Goal: Task Accomplishment & Management: Use online tool/utility

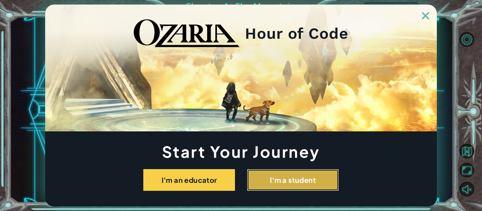
click at [278, 185] on button "I'm a student" at bounding box center [293, 180] width 92 height 22
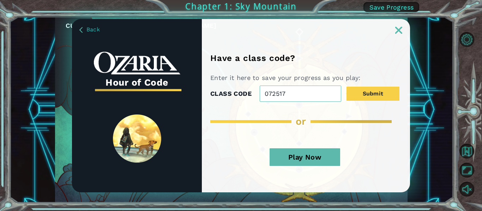
type input "072517"
click at [346, 87] on button "Submit" at bounding box center [372, 94] width 53 height 14
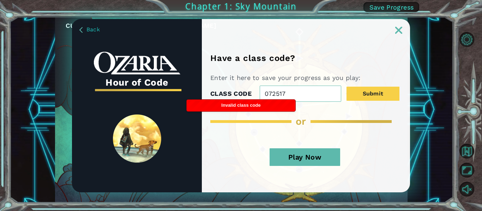
click at [255, 120] on div at bounding box center [250, 121] width 81 height 3
click at [307, 160] on button "Play Now" at bounding box center [304, 157] width 71 height 18
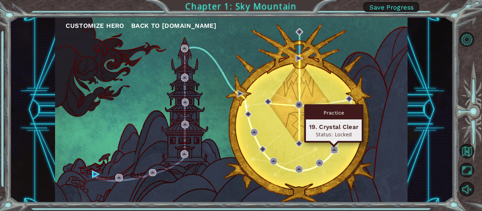
click at [337, 150] on img at bounding box center [333, 149] width 7 height 7
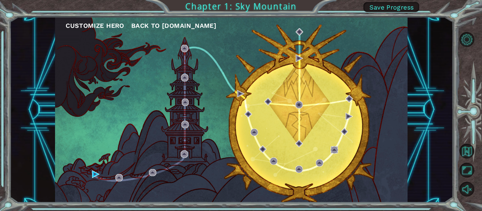
click at [336, 150] on img at bounding box center [333, 149] width 7 height 7
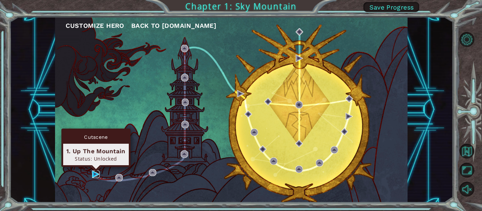
click at [93, 173] on img at bounding box center [95, 174] width 7 height 7
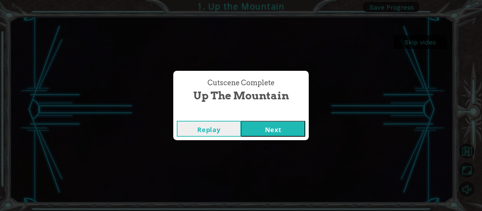
click at [277, 127] on button "Next" at bounding box center [273, 129] width 64 height 16
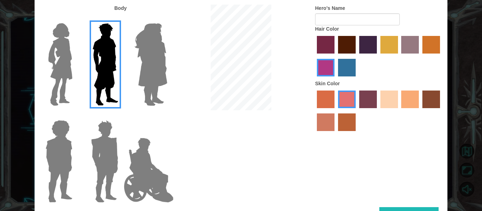
click at [63, 43] on img at bounding box center [60, 64] width 30 height 88
click at [75, 19] on input "Hero Connie" at bounding box center [75, 19] width 0 height 0
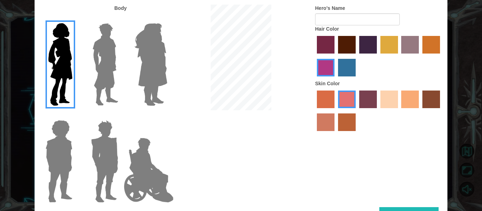
click at [139, 64] on img at bounding box center [150, 64] width 38 height 88
click at [167, 19] on input "Hero Amethyst" at bounding box center [167, 19] width 0 height 0
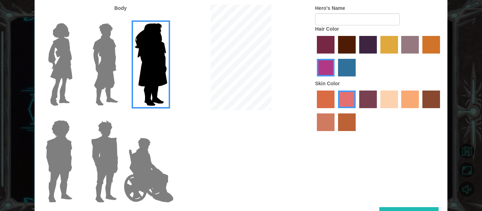
click at [141, 159] on img at bounding box center [148, 170] width 55 height 71
click at [167, 116] on input "Hero Jamie" at bounding box center [167, 116] width 0 height 0
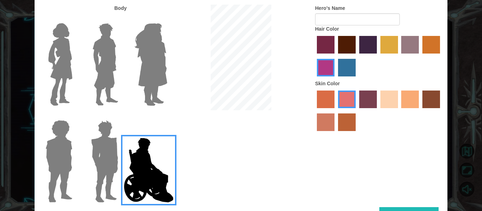
click at [93, 149] on img at bounding box center [104, 161] width 33 height 88
click at [121, 116] on input "Hero Garnet" at bounding box center [121, 116] width 0 height 0
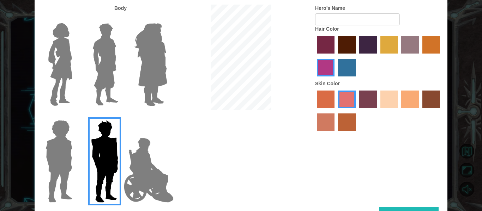
click at [55, 149] on img at bounding box center [59, 161] width 32 height 88
click at [75, 116] on input "Hero Steven" at bounding box center [75, 116] width 0 height 0
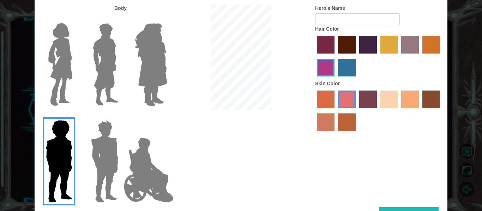
click at [95, 153] on img at bounding box center [104, 161] width 33 height 88
click at [121, 116] on input "Hero Garnet" at bounding box center [121, 116] width 0 height 0
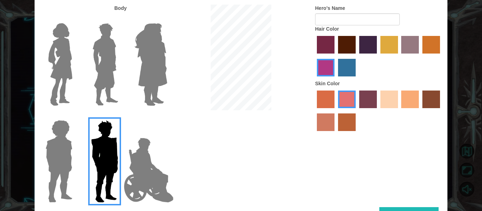
click at [345, 71] on label "lachmara hair color" at bounding box center [347, 68] width 18 height 18
click at [335, 79] on input "lachmara hair color" at bounding box center [335, 79] width 0 height 0
click at [366, 44] on label "hot purple hair color" at bounding box center [368, 45] width 18 height 18
click at [356, 56] on input "hot purple hair color" at bounding box center [356, 56] width 0 height 0
